Goal: Ask a question

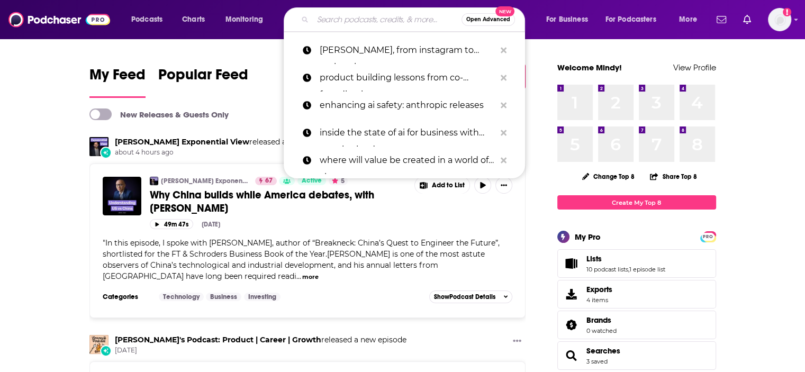
click at [383, 19] on input "Search podcasts, credits, & more..." at bounding box center [387, 19] width 149 height 17
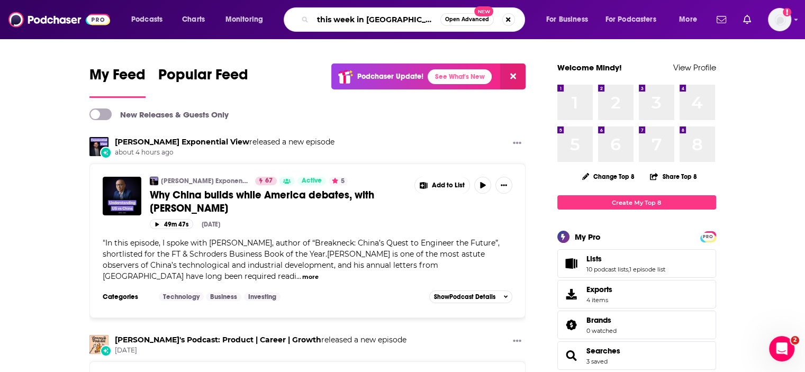
type input "this week in [GEOGRAPHIC_DATA]"
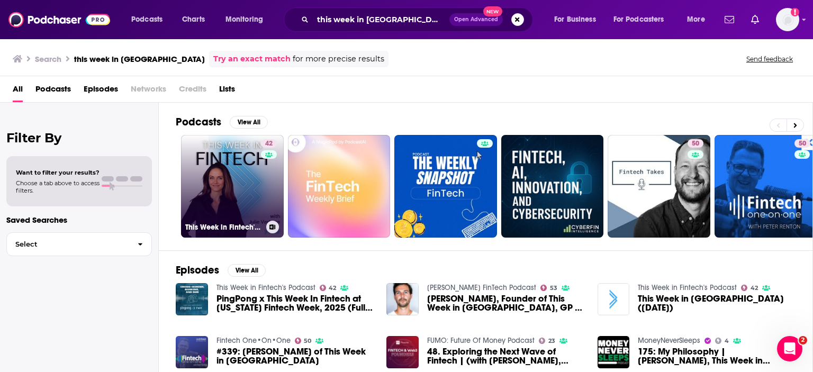
click at [222, 172] on link "42 This Week in Fintech's Podcast" at bounding box center [232, 186] width 103 height 103
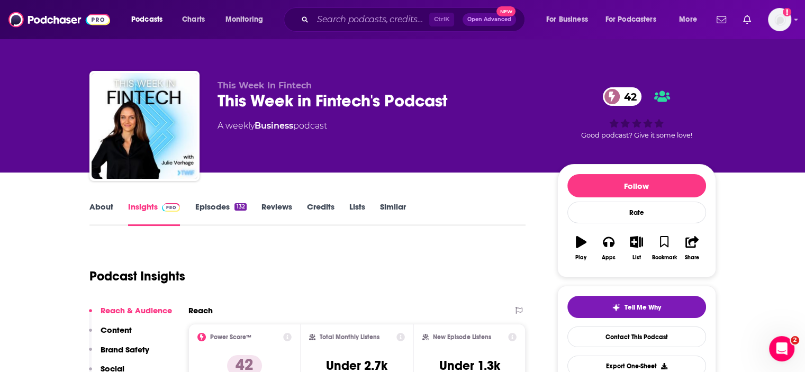
scroll to position [159, 0]
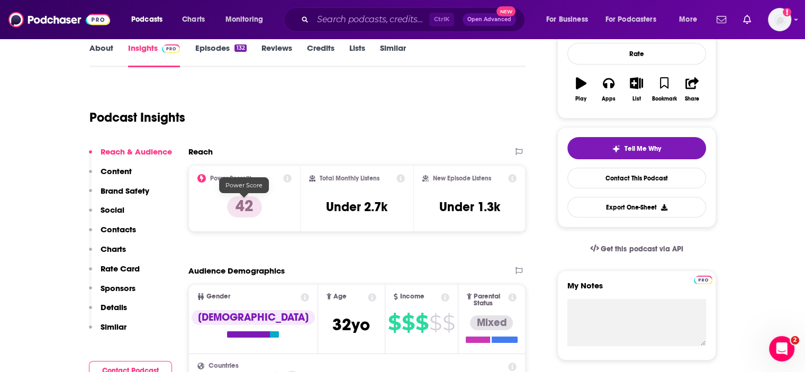
click at [244, 206] on p "42" at bounding box center [244, 206] width 35 height 21
click at [244, 207] on p "42" at bounding box center [244, 206] width 35 height 21
click at [252, 185] on div "Power Score™ 42" at bounding box center [244, 198] width 95 height 49
click at [247, 208] on p "42" at bounding box center [244, 206] width 35 height 21
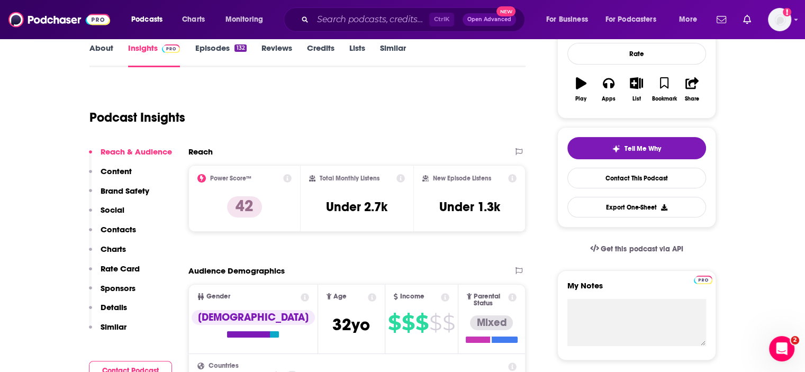
click at [250, 181] on h2 "Power Score™" at bounding box center [230, 178] width 41 height 7
click at [248, 208] on p "42" at bounding box center [244, 206] width 35 height 21
click at [250, 208] on p "42" at bounding box center [244, 206] width 35 height 21
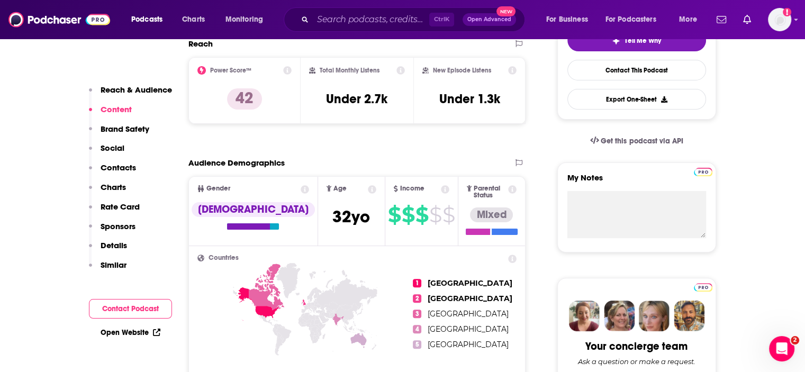
scroll to position [265, 0]
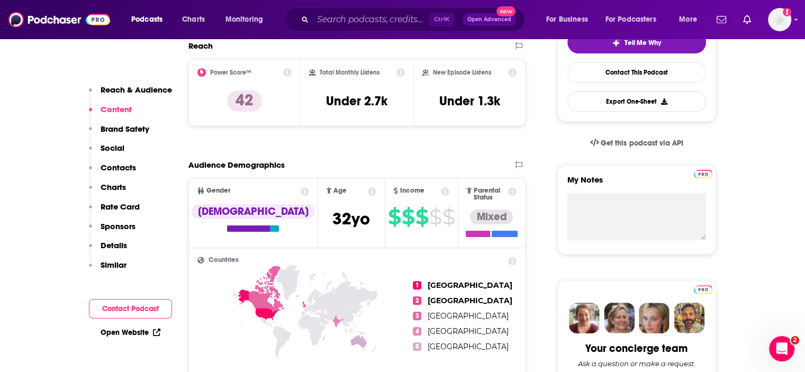
drag, startPoint x: 222, startPoint y: 70, endPoint x: 190, endPoint y: 77, distance: 33.5
click at [219, 71] on h2 "Power Score™" at bounding box center [230, 72] width 41 height 7
click at [199, 69] on icon at bounding box center [201, 72] width 8 height 8
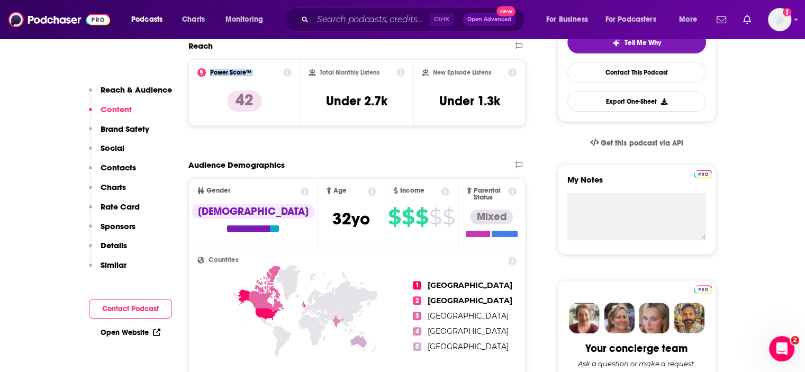
click at [199, 69] on icon at bounding box center [201, 72] width 8 height 8
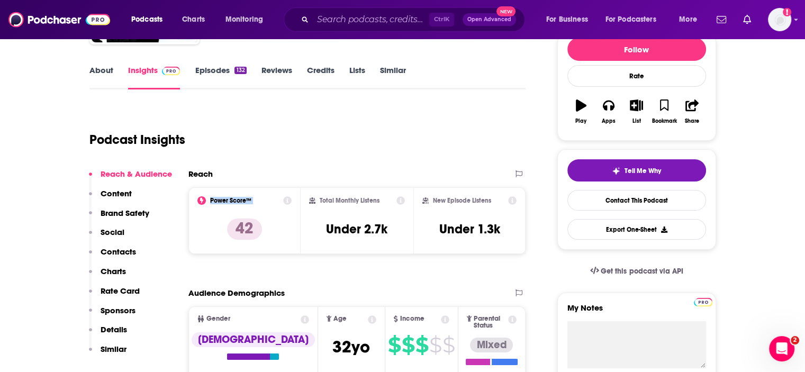
scroll to position [0, 0]
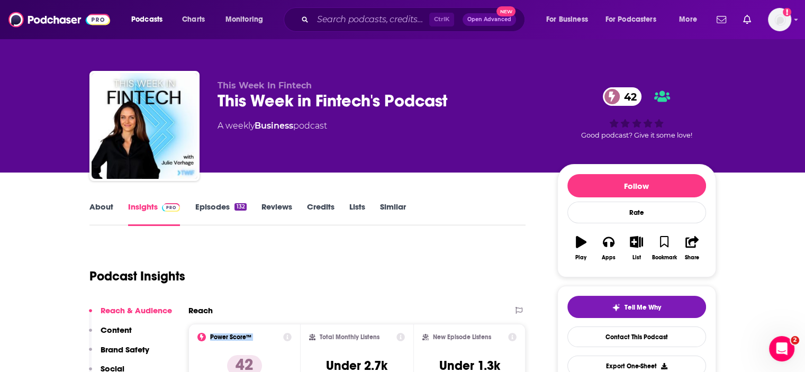
click at [628, 100] on span "42" at bounding box center [628, 96] width 29 height 19
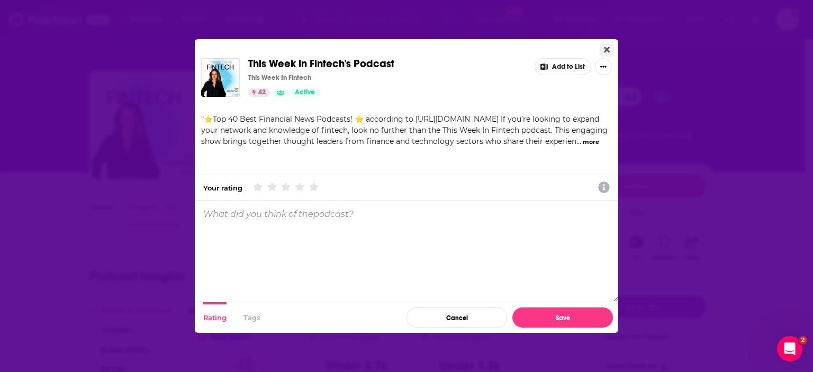
click at [608, 49] on icon "Close" at bounding box center [607, 50] width 6 height 6
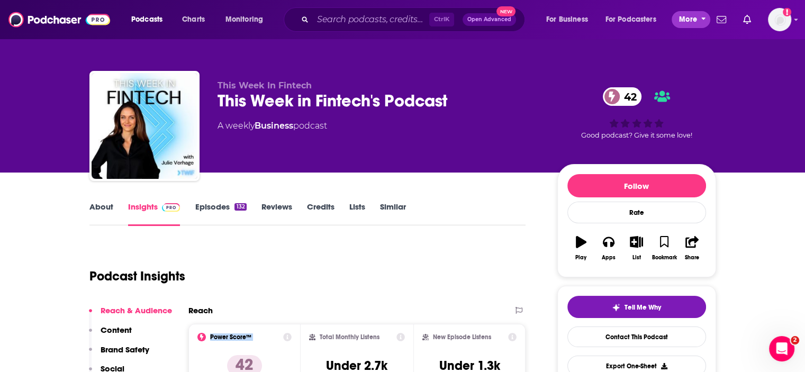
click at [690, 16] on span "More" at bounding box center [688, 19] width 18 height 15
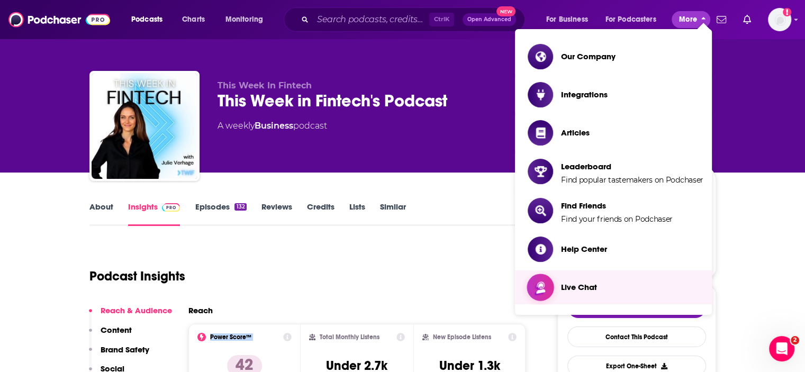
click at [601, 292] on link "Live Chat" at bounding box center [616, 287] width 176 height 25
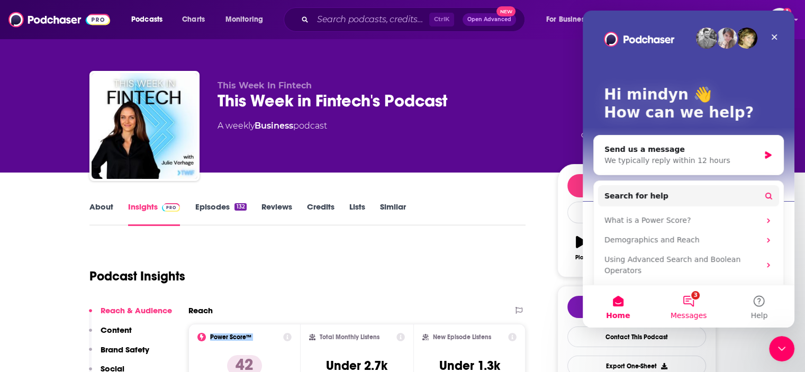
click at [687, 300] on button "3 Messages" at bounding box center [688, 306] width 70 height 42
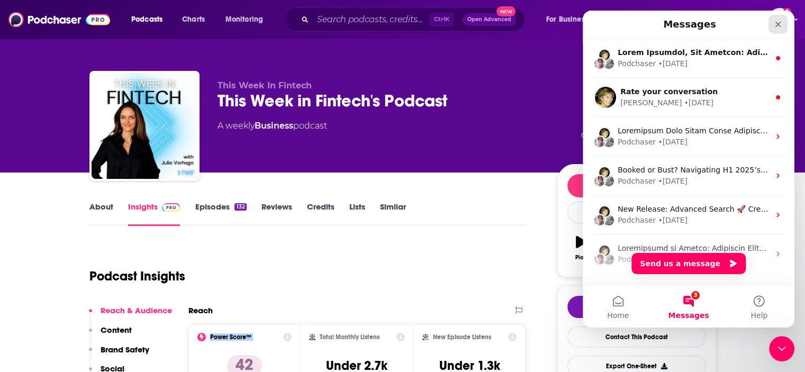
click at [772, 19] on div "Close" at bounding box center [778, 24] width 19 height 19
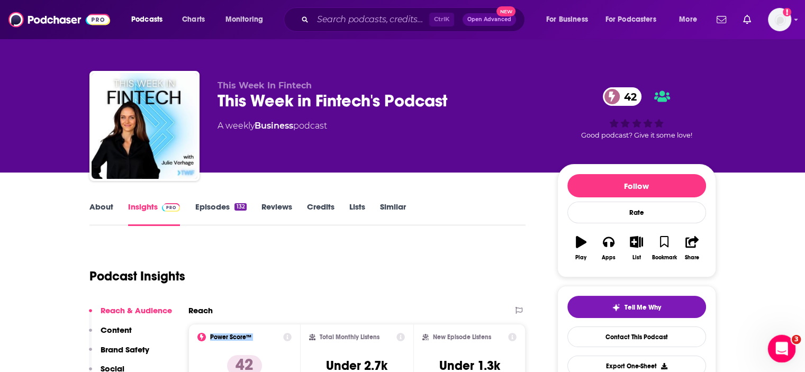
click at [773, 343] on div "Open Intercom Messenger" at bounding box center [780, 347] width 35 height 35
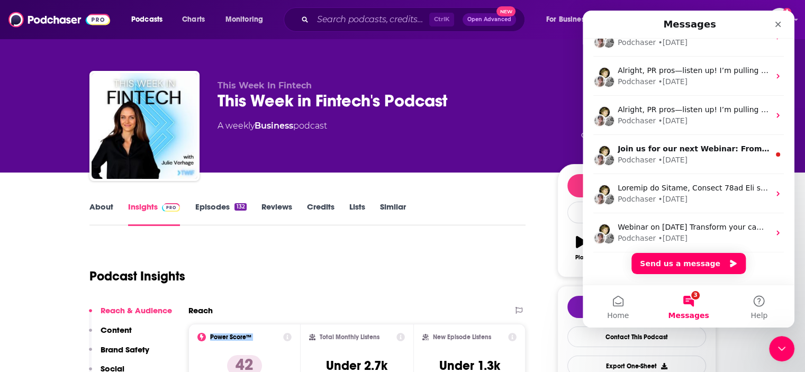
scroll to position [265, 0]
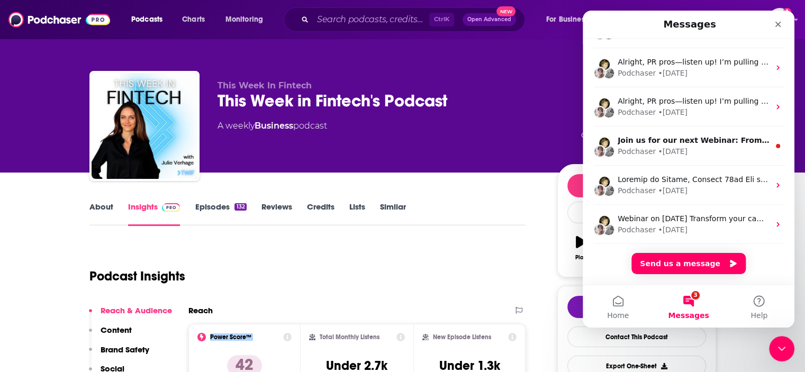
click at [691, 261] on button "Send us a message" at bounding box center [689, 263] width 114 height 21
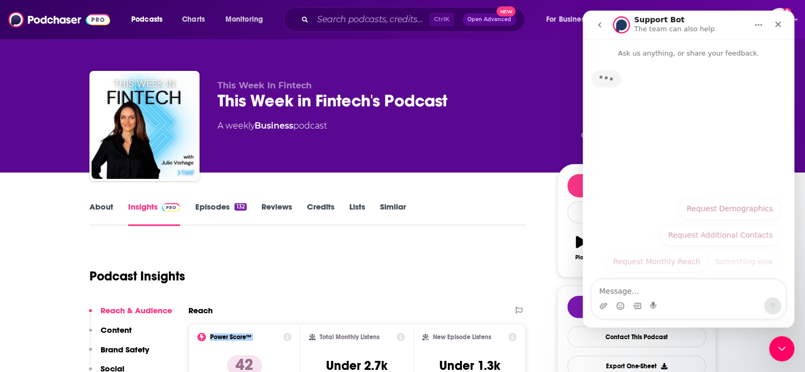
scroll to position [223, 0]
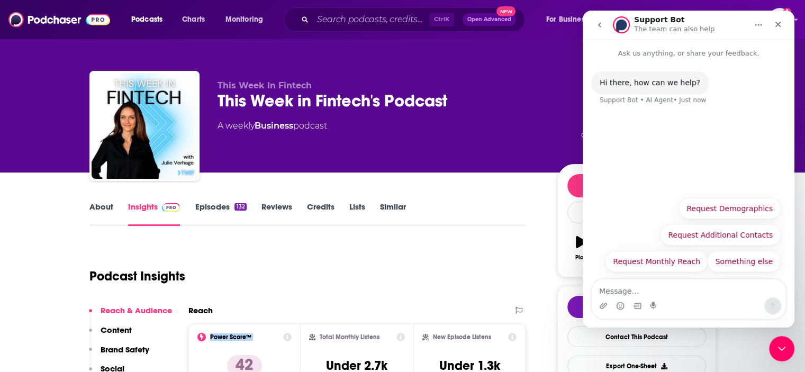
drag, startPoint x: 676, startPoint y: 292, endPoint x: 684, endPoint y: 287, distance: 9.7
click at [676, 292] on textarea "Message…" at bounding box center [689, 289] width 194 height 18
type textarea "REmind me of what is a good PowerScore?"
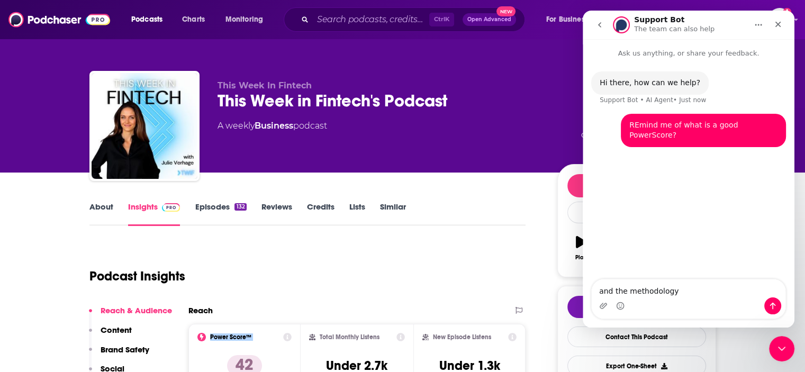
type textarea "and the methodology?"
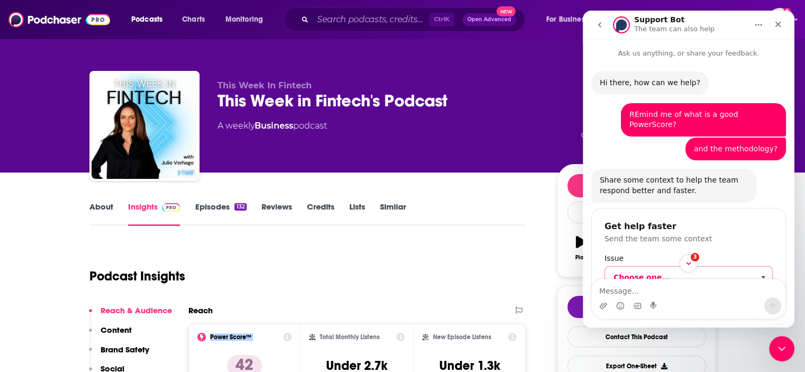
scroll to position [29, 0]
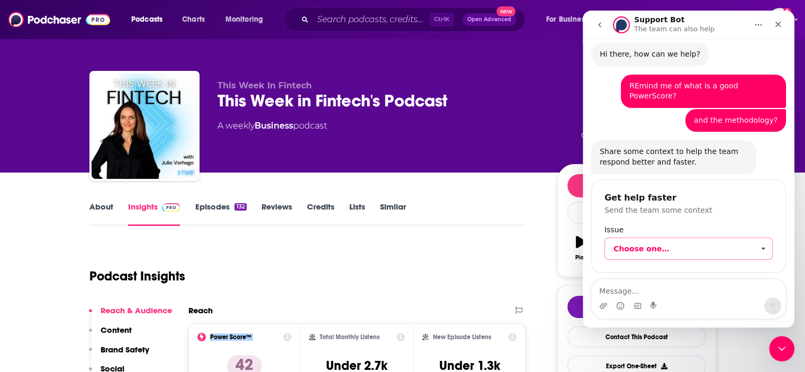
click at [757, 241] on span "Choose one…" at bounding box center [763, 248] width 19 height 21
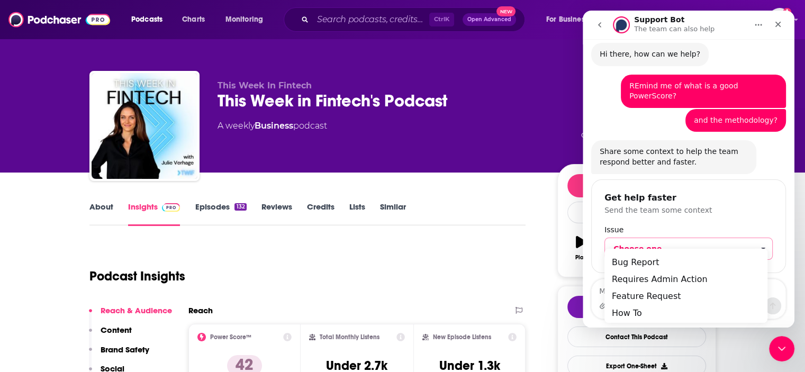
click at [496, 218] on div "About Insights Episodes 132 Reviews Credits Lists Similar" at bounding box center [307, 213] width 437 height 26
click at [434, 259] on div "Podcast Insights" at bounding box center [303, 270] width 428 height 54
